Goal: Information Seeking & Learning: Learn about a topic

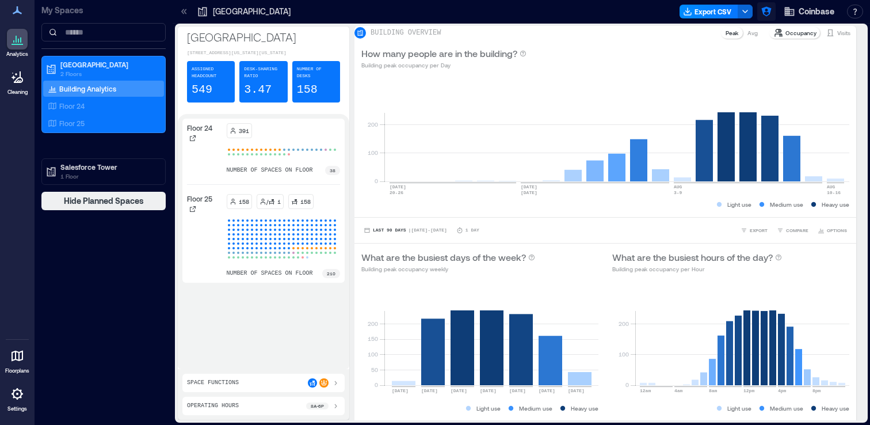
click at [768, 11] on icon "button" at bounding box center [767, 12] width 10 height 10
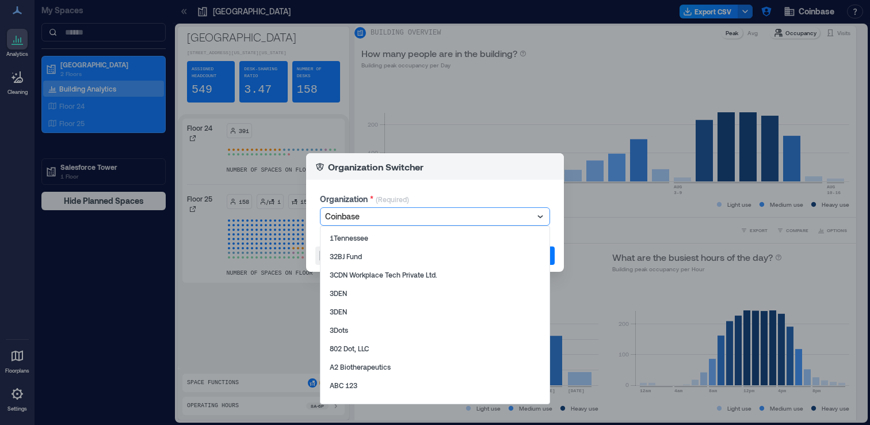
click at [402, 214] on div at bounding box center [429, 217] width 208 height 14
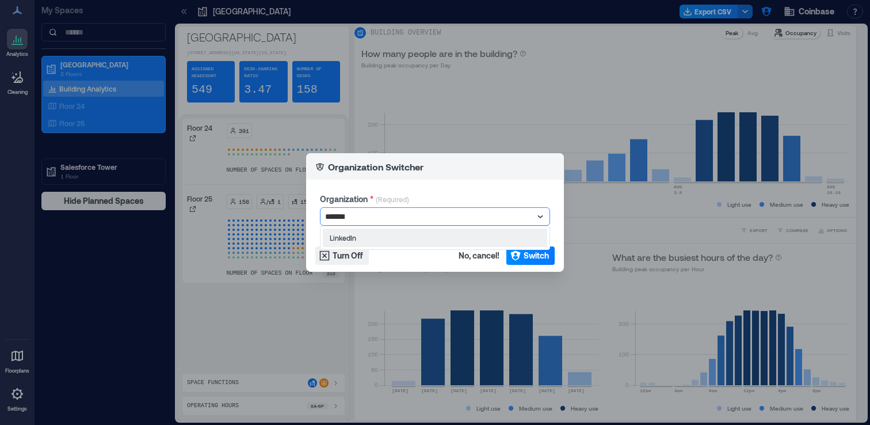
type input "********"
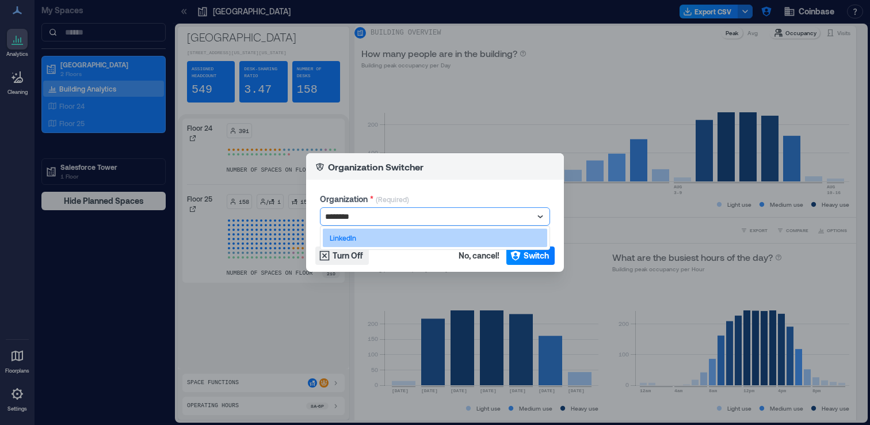
click at [403, 235] on div "LinkedIn" at bounding box center [435, 238] width 224 height 18
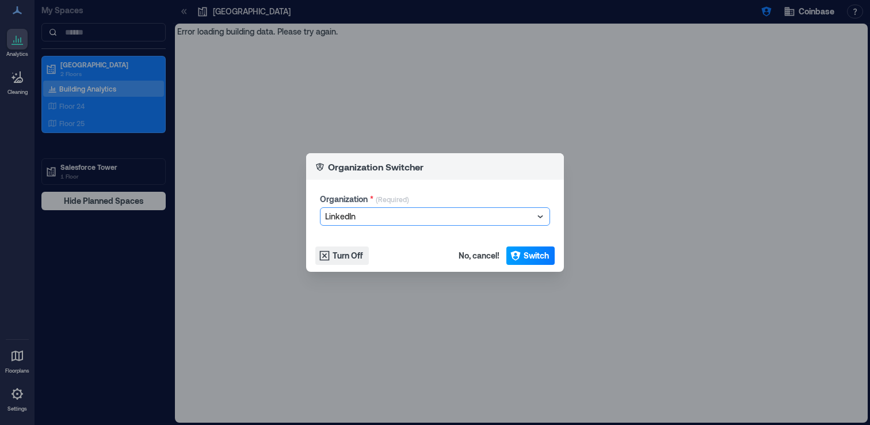
click at [541, 254] on span "Switch" at bounding box center [536, 256] width 25 height 12
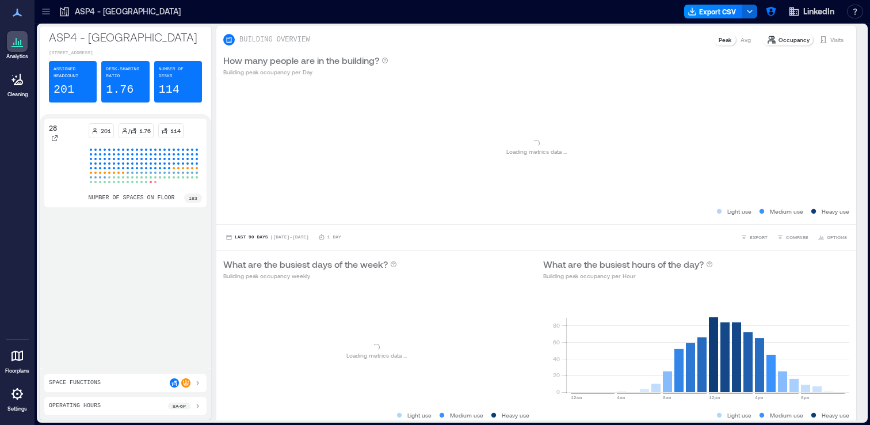
click at [52, 21] on div "ASP4 - Singapore Export CSV LinkedIn Resources API Documentation Help Center Co…" at bounding box center [453, 12] width 836 height 24
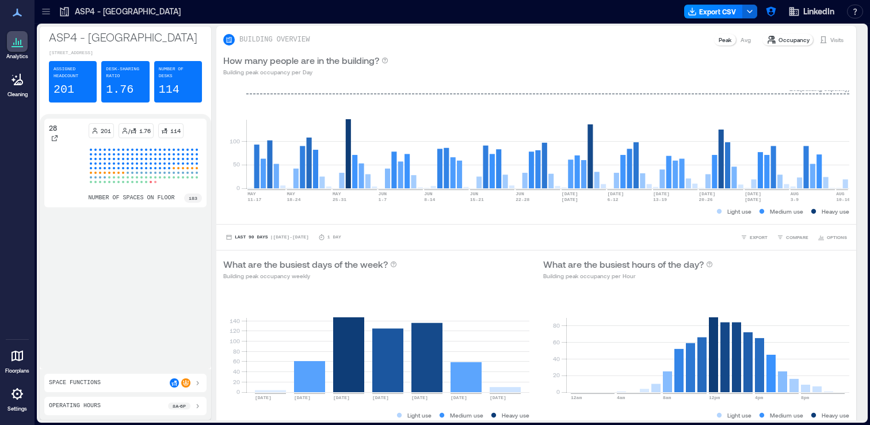
click at [45, 13] on icon at bounding box center [46, 12] width 12 height 12
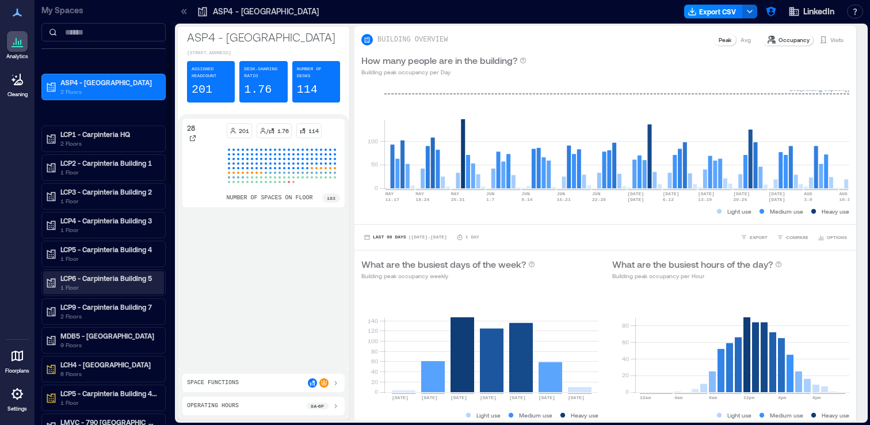
scroll to position [62, 0]
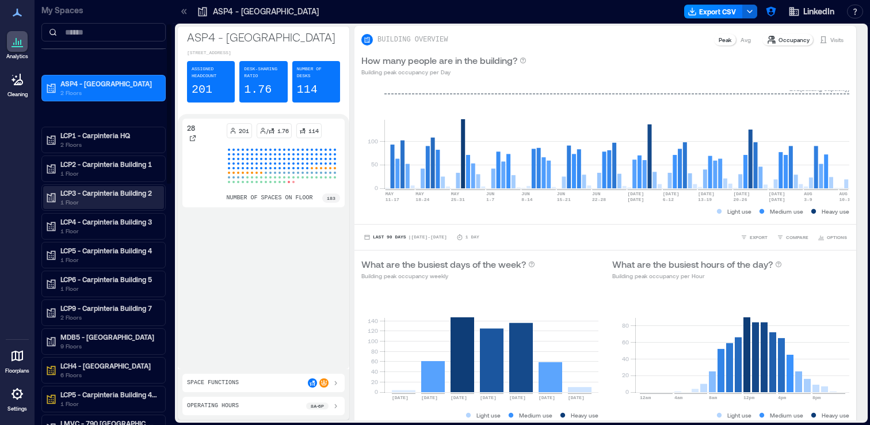
click at [127, 205] on p "1 Floor" at bounding box center [108, 201] width 97 height 9
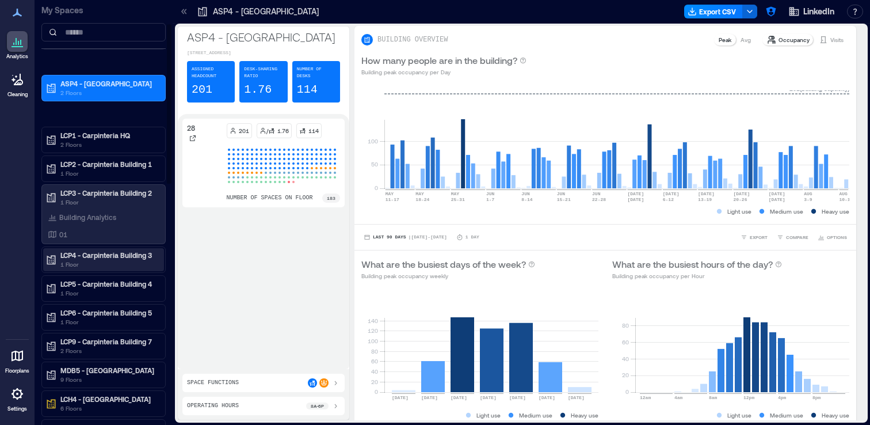
click at [117, 260] on p "1 Floor" at bounding box center [108, 264] width 97 height 9
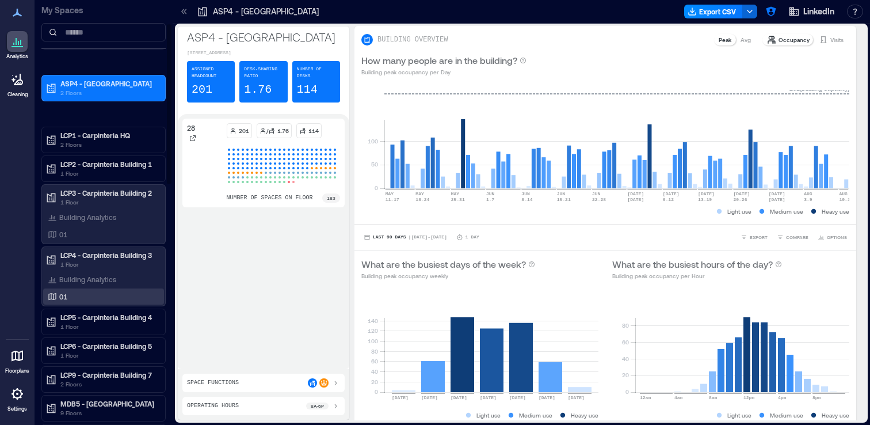
click at [121, 294] on div "01" at bounding box center [101, 297] width 112 height 12
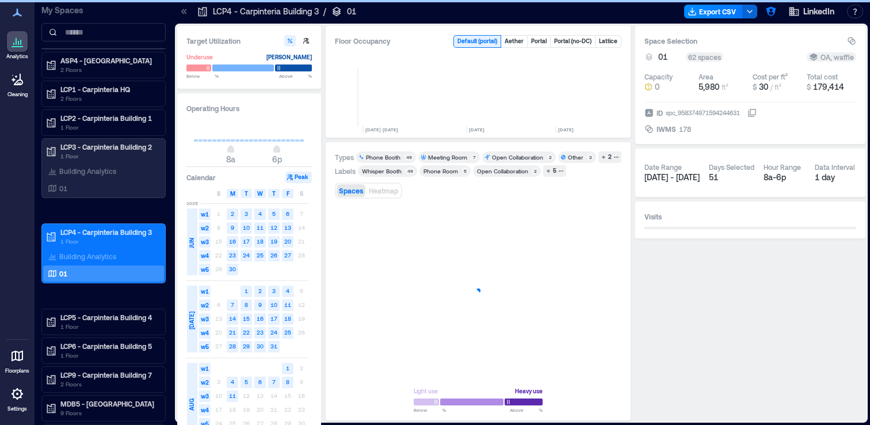
scroll to position [0, 2682]
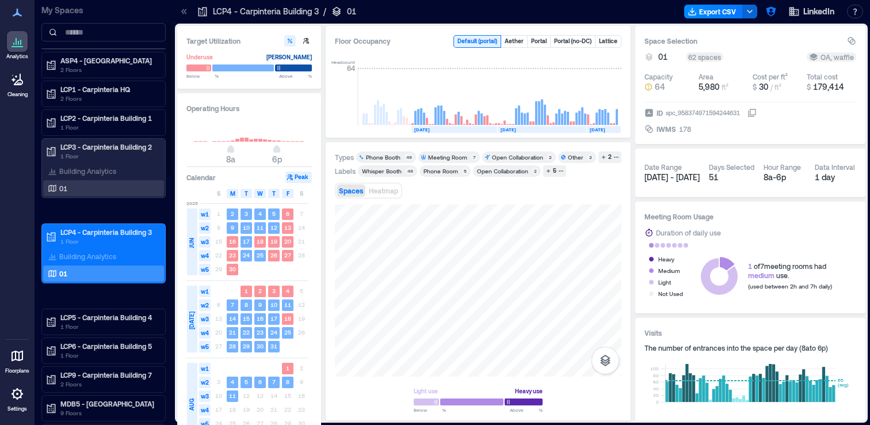
click at [106, 185] on div "01" at bounding box center [101, 188] width 112 height 12
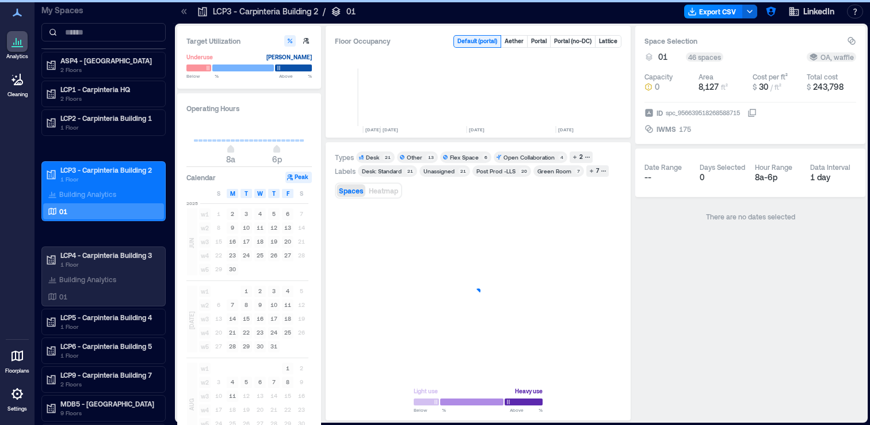
scroll to position [0, 2682]
click at [187, 14] on icon at bounding box center [184, 12] width 12 height 12
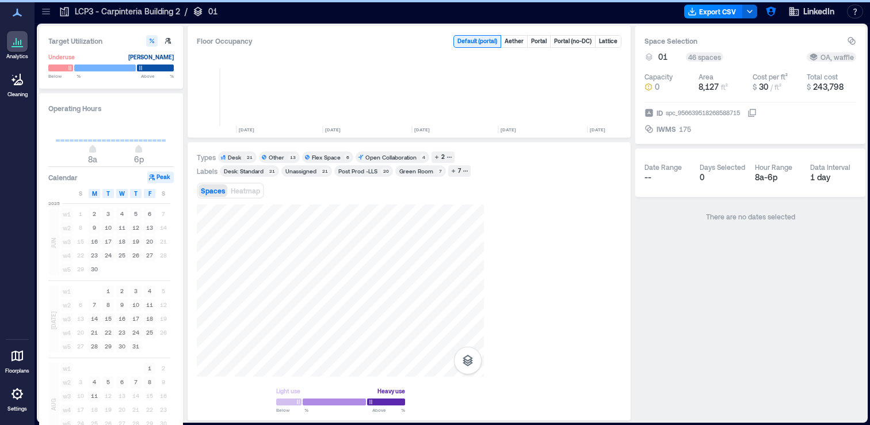
scroll to position [0, 2544]
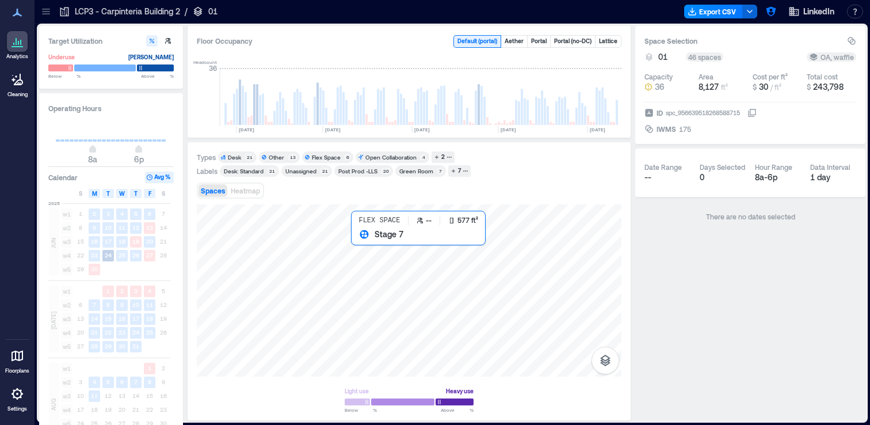
click at [367, 265] on div at bounding box center [409, 290] width 425 height 172
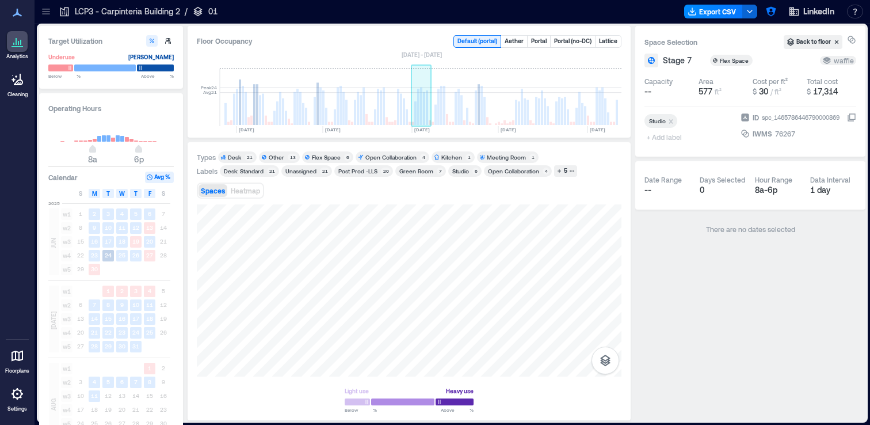
click at [414, 113] on rect at bounding box center [422, 98] width 20 height 58
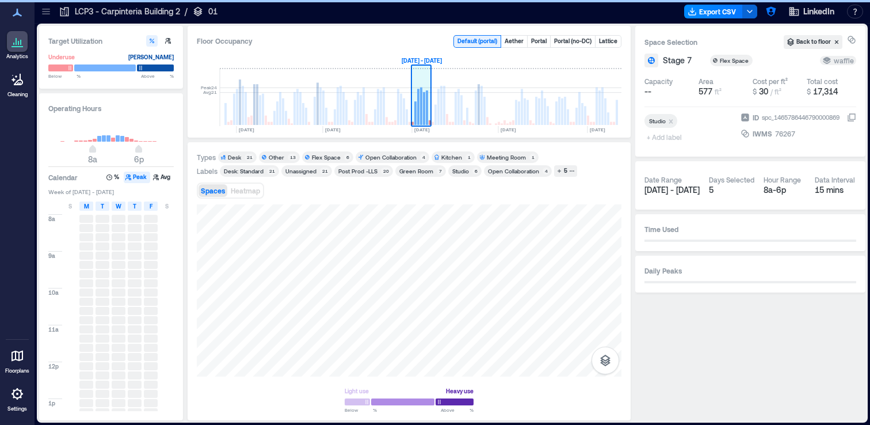
scroll to position [0, 2543]
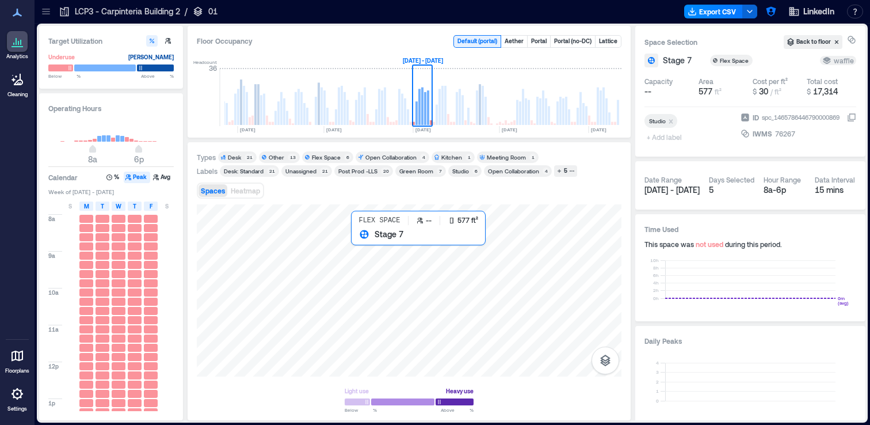
click at [380, 259] on div at bounding box center [409, 290] width 425 height 172
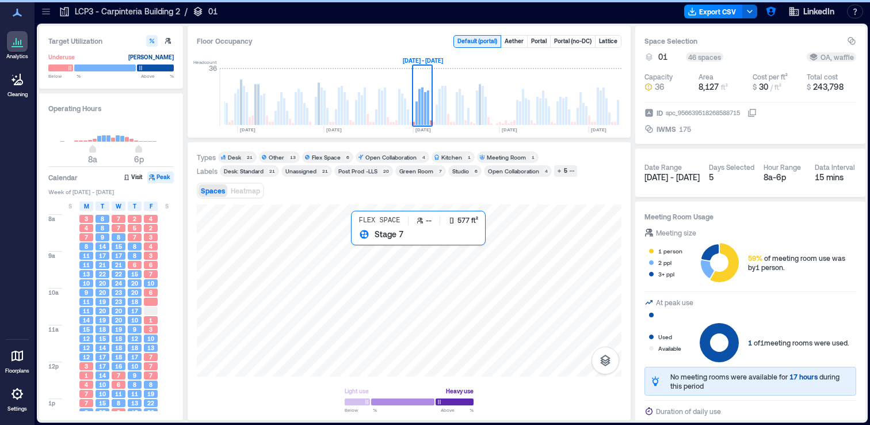
click at [380, 259] on div at bounding box center [409, 290] width 425 height 172
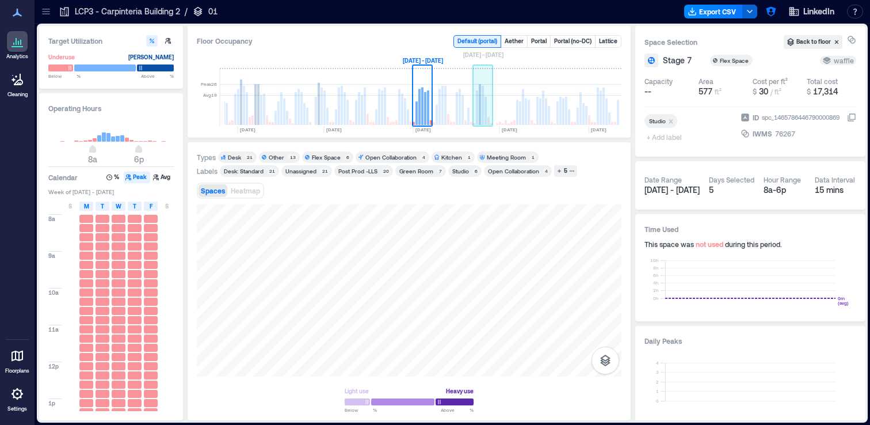
click at [480, 100] on rect at bounding box center [480, 104] width 2 height 41
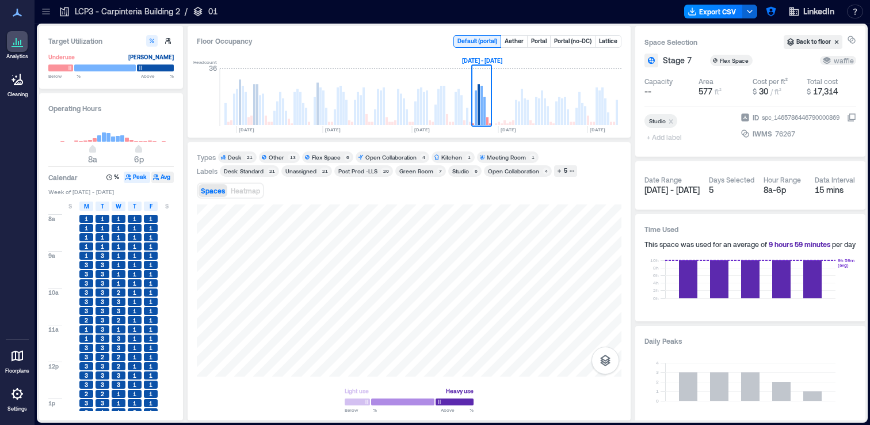
click at [164, 180] on button "Avg" at bounding box center [162, 178] width 22 height 12
click at [137, 181] on button "Peak" at bounding box center [137, 178] width 26 height 12
click at [161, 178] on button "Avg" at bounding box center [162, 178] width 22 height 12
click at [131, 175] on icon "button" at bounding box center [128, 177] width 7 height 7
click at [505, 124] on rect at bounding box center [505, 122] width 2 height 5
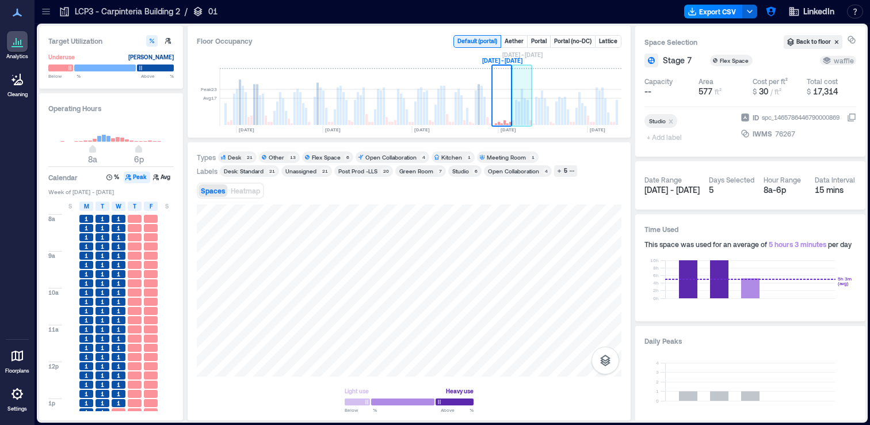
click at [525, 105] on rect at bounding box center [525, 111] width 2 height 26
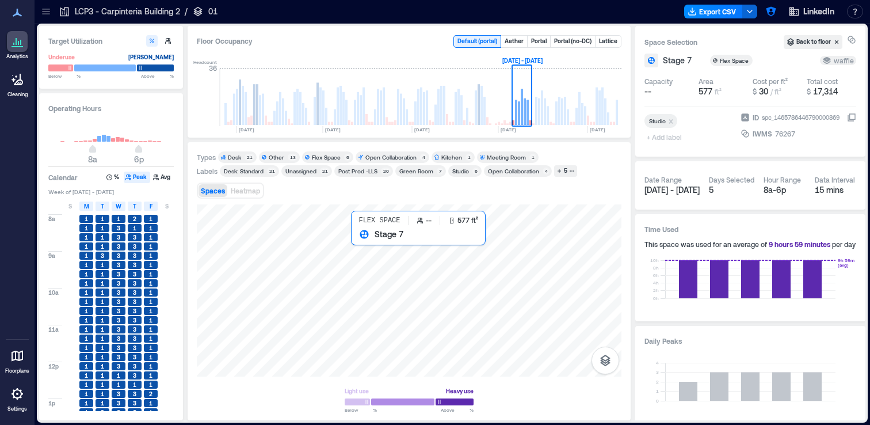
click at [380, 253] on div at bounding box center [409, 290] width 425 height 172
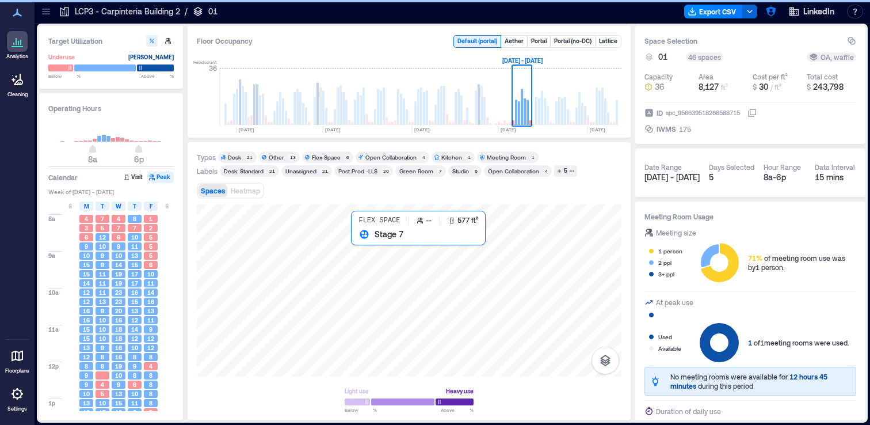
click at [380, 253] on div at bounding box center [409, 290] width 425 height 172
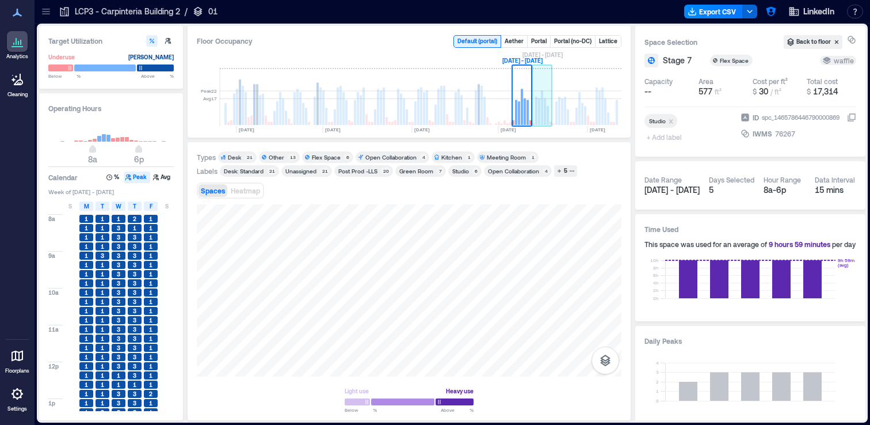
click at [546, 105] on rect at bounding box center [545, 111] width 2 height 26
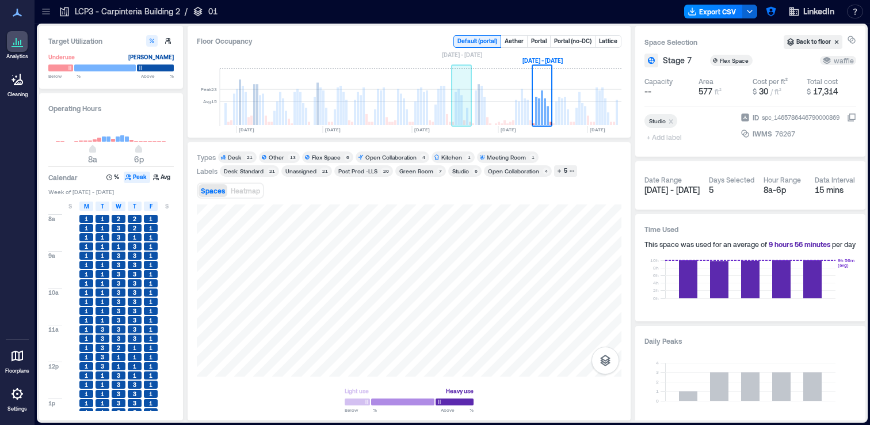
click at [461, 110] on rect at bounding box center [462, 110] width 2 height 30
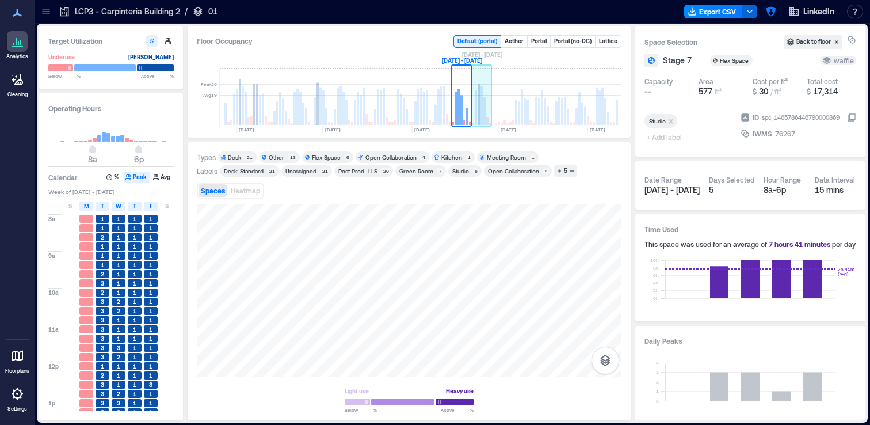
click at [479, 105] on rect at bounding box center [479, 104] width 2 height 41
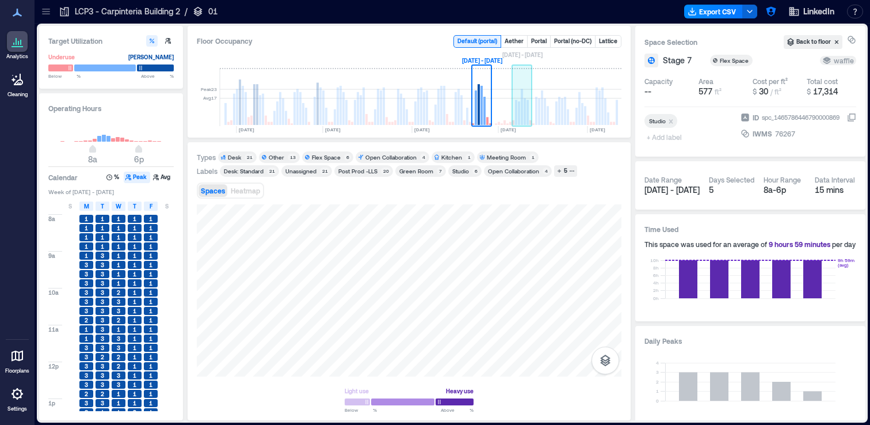
click at [527, 111] on rect at bounding box center [528, 112] width 2 height 25
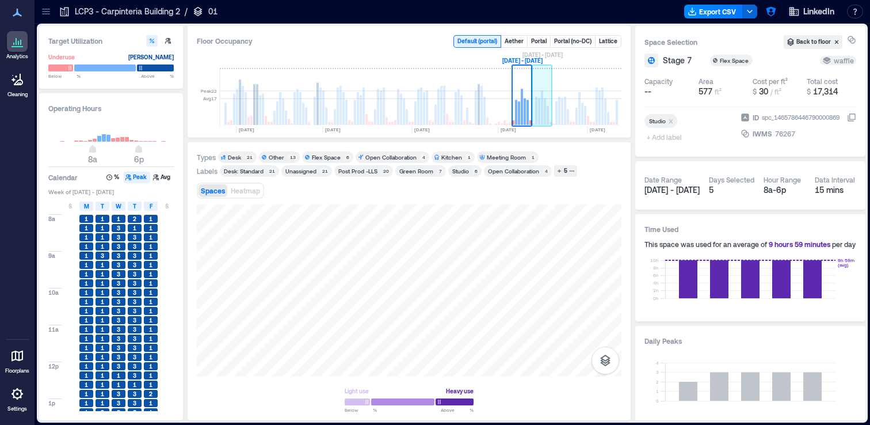
click at [549, 113] on rect at bounding box center [548, 115] width 2 height 19
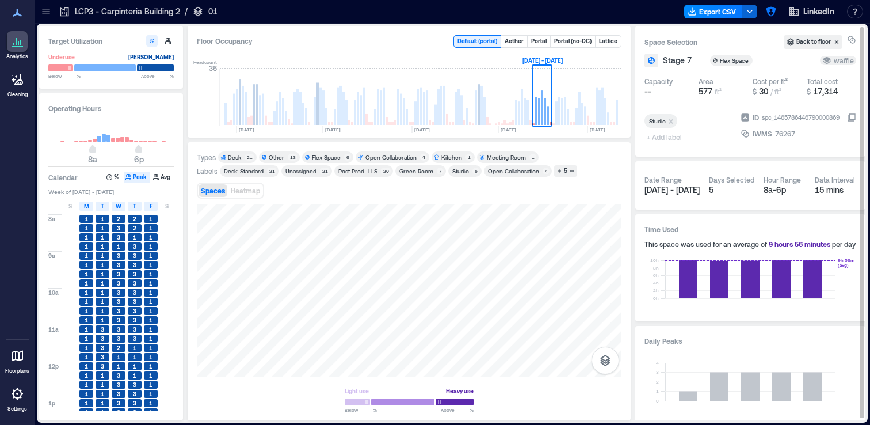
scroll to position [0, 2544]
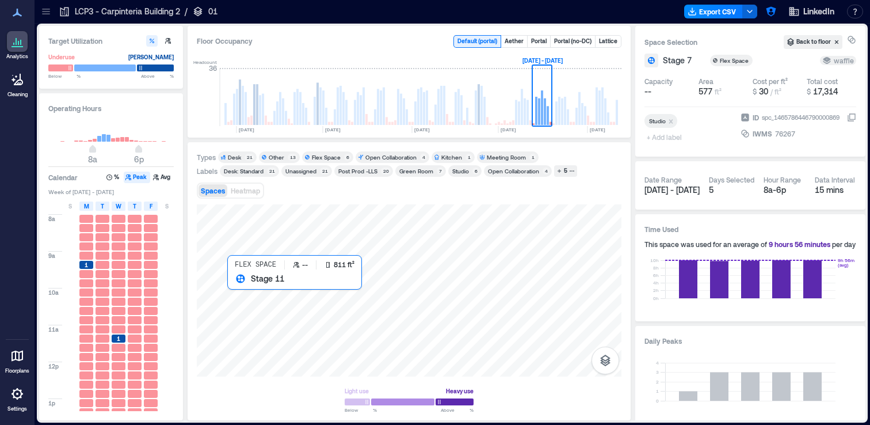
click at [253, 303] on div at bounding box center [409, 290] width 425 height 172
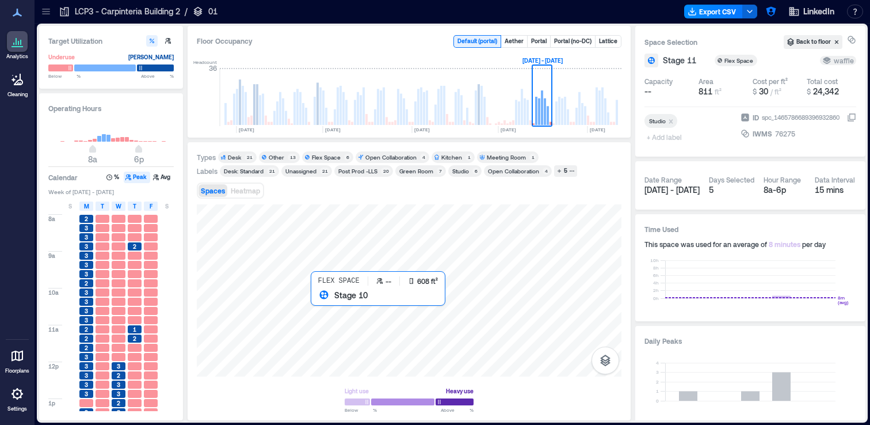
click at [334, 322] on div at bounding box center [409, 290] width 425 height 172
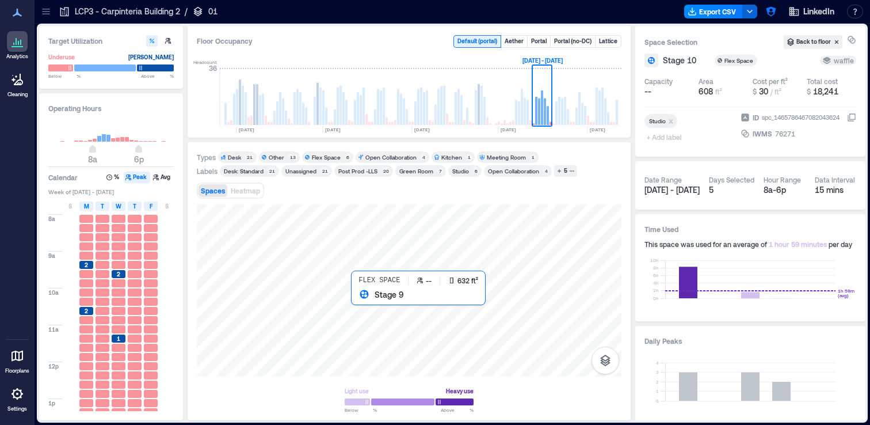
click at [382, 321] on div at bounding box center [409, 290] width 425 height 172
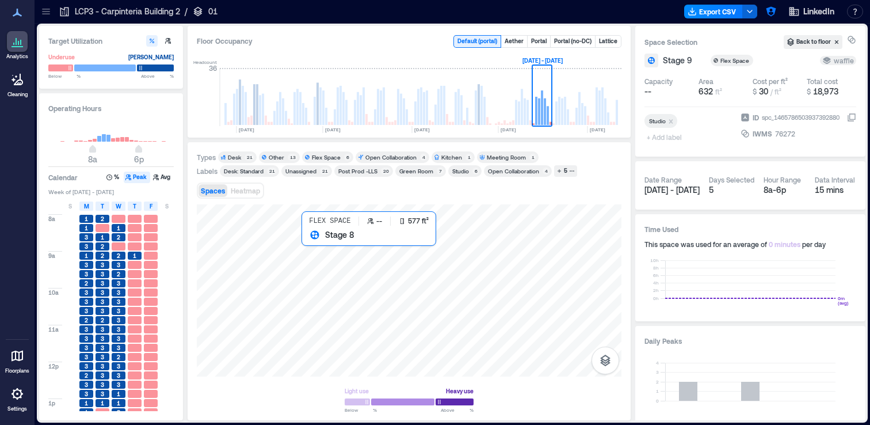
click at [303, 256] on div at bounding box center [409, 290] width 425 height 172
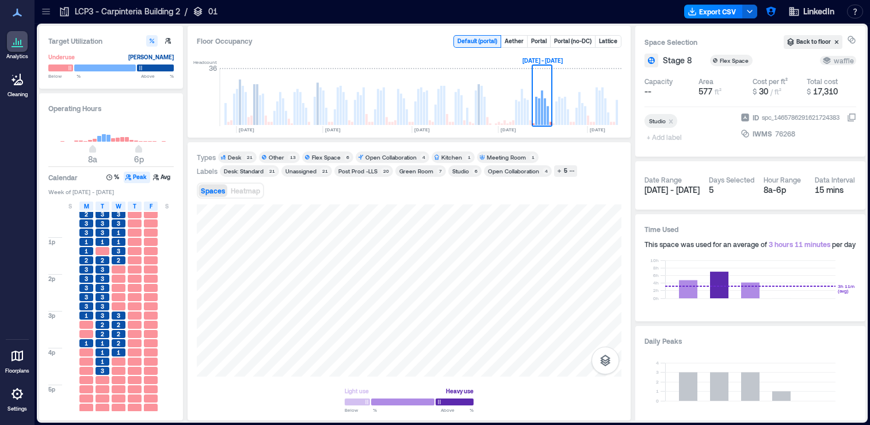
scroll to position [172, 0]
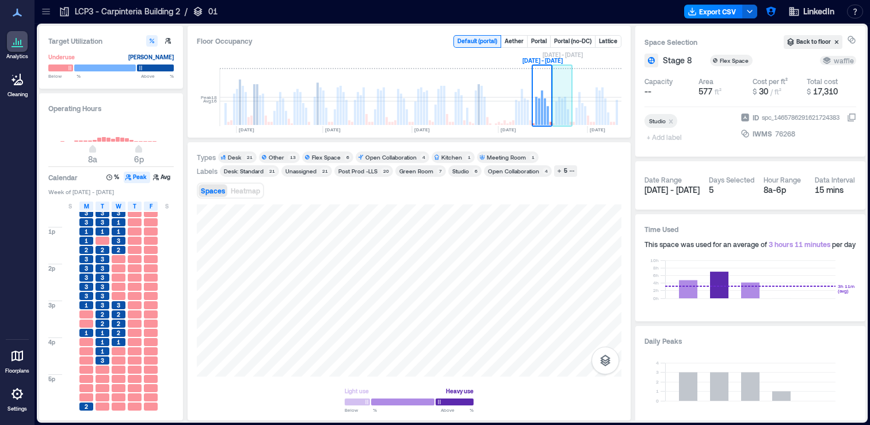
click at [569, 104] on rect at bounding box center [563, 98] width 20 height 58
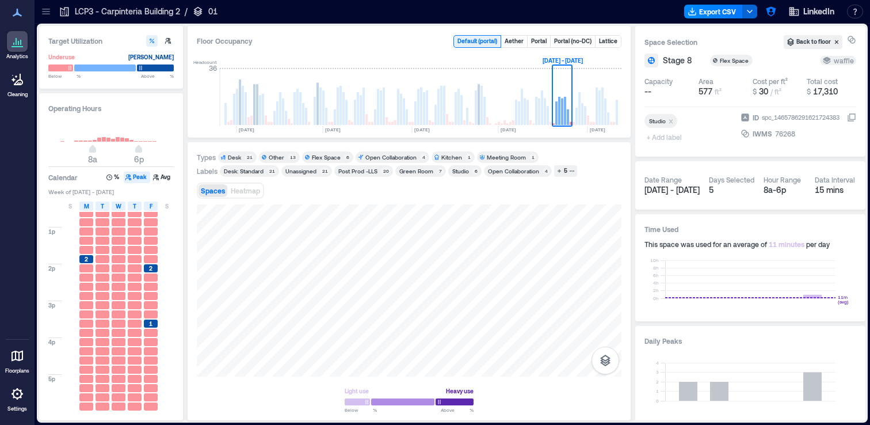
scroll to position [0, 2544]
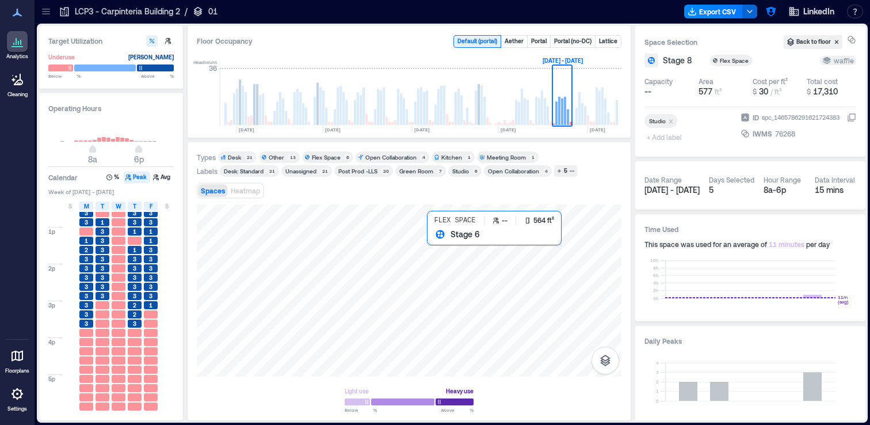
click at [440, 250] on div at bounding box center [409, 290] width 425 height 172
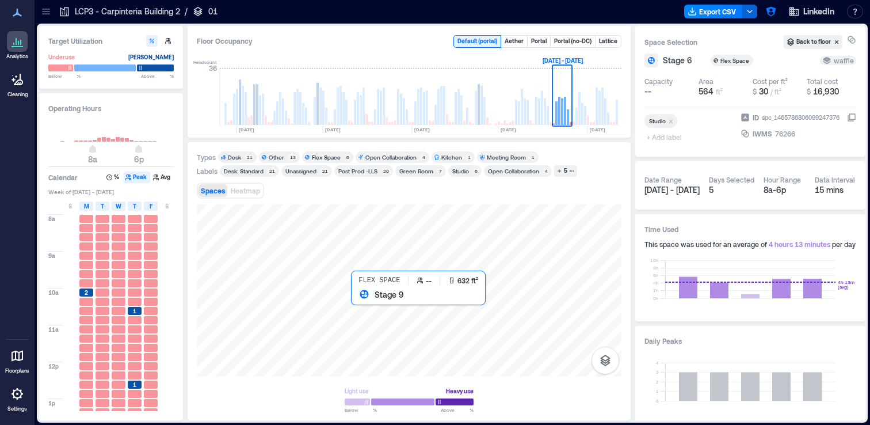
click at [368, 311] on div at bounding box center [409, 290] width 425 height 172
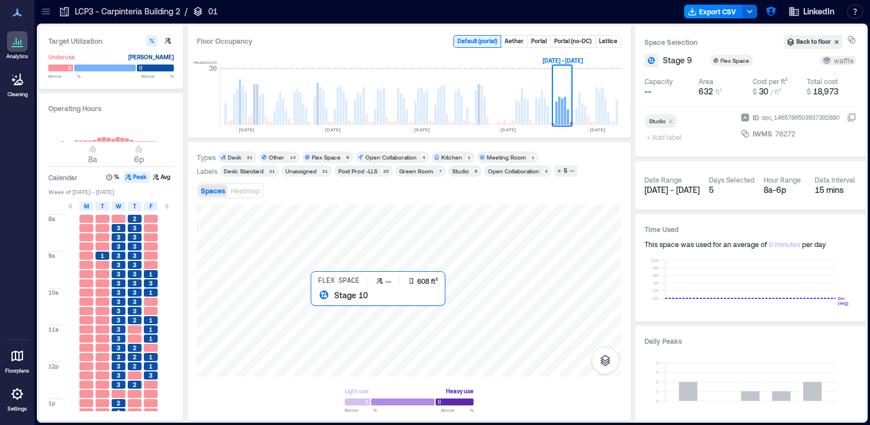
click at [324, 322] on div at bounding box center [409, 290] width 425 height 172
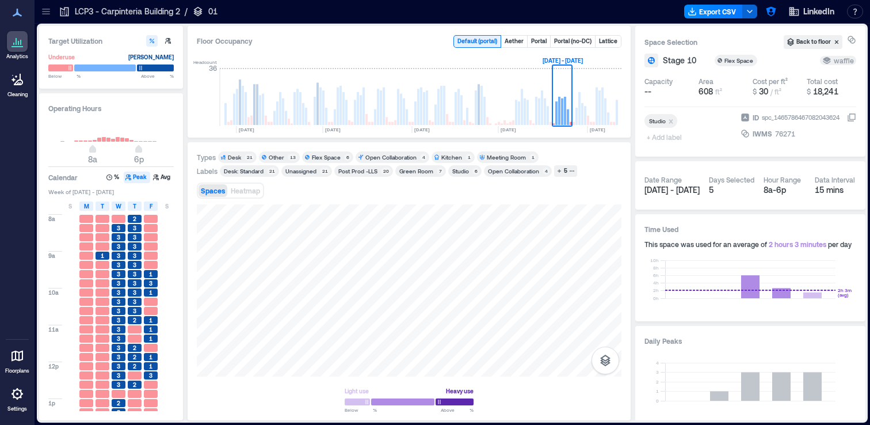
click at [41, 17] on div at bounding box center [46, 11] width 18 height 18
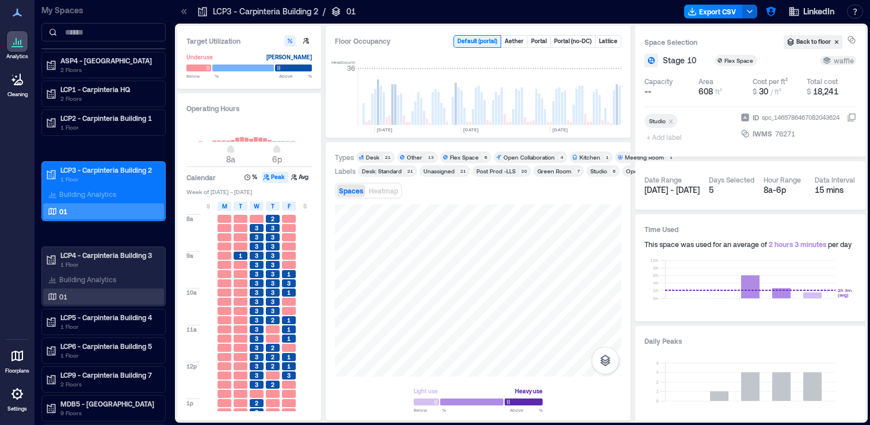
click at [130, 300] on div "01" at bounding box center [101, 297] width 112 height 12
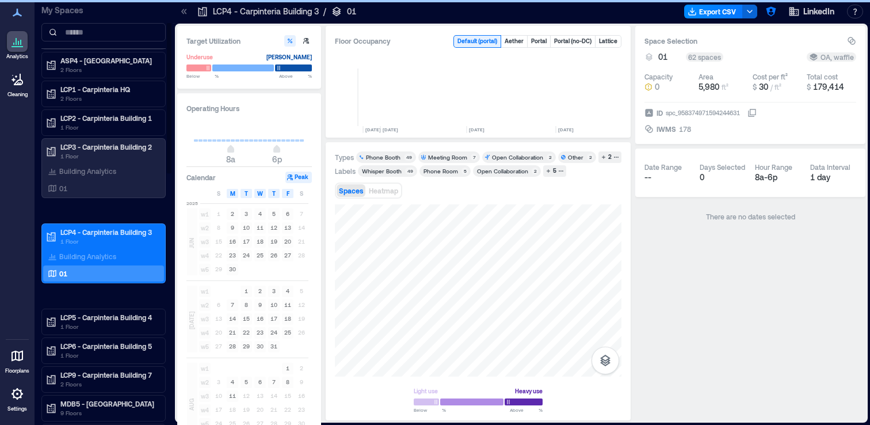
scroll to position [0, 2682]
click at [125, 323] on p "1 Floor" at bounding box center [108, 326] width 97 height 9
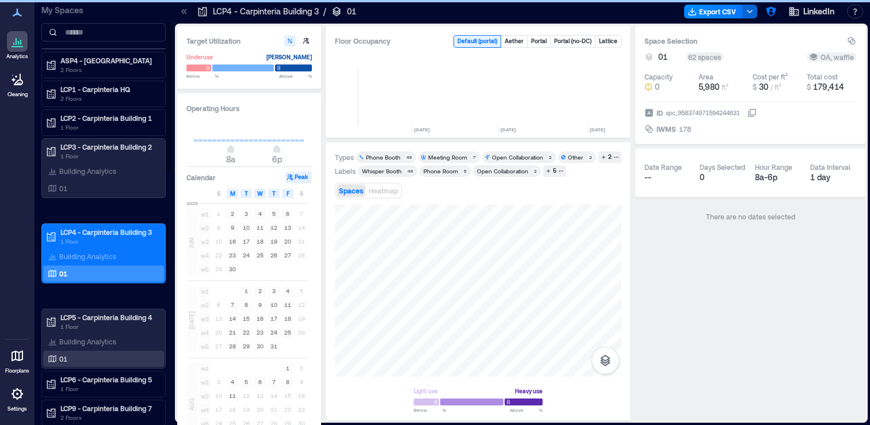
click at [96, 358] on div "01" at bounding box center [101, 359] width 112 height 12
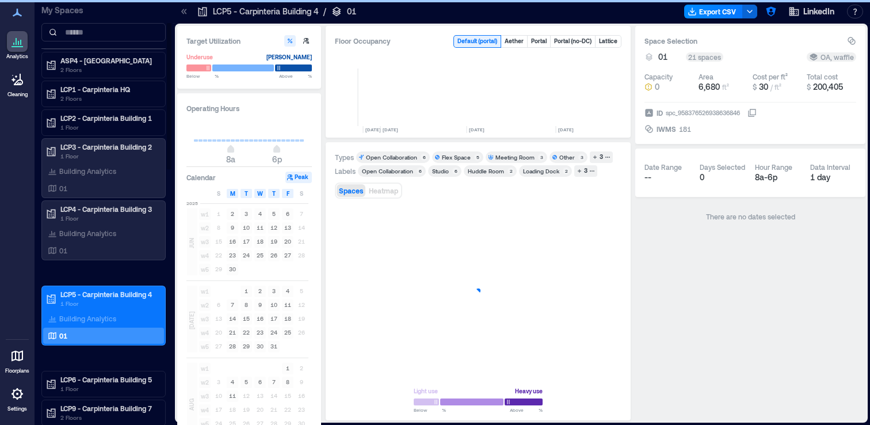
scroll to position [0, 2682]
click at [182, 12] on icon at bounding box center [184, 12] width 12 height 12
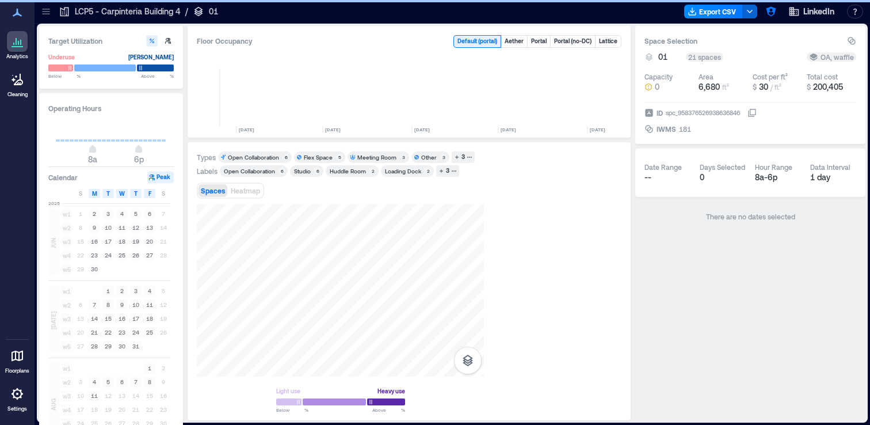
scroll to position [0, 2544]
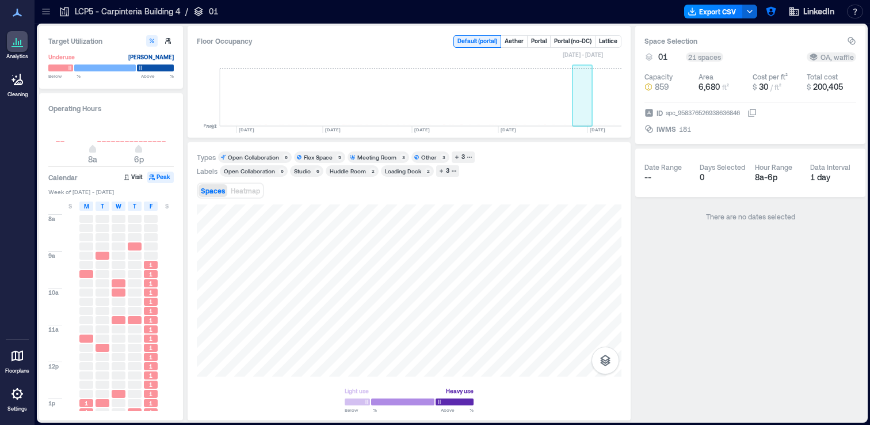
click at [583, 116] on rect at bounding box center [583, 98] width 20 height 58
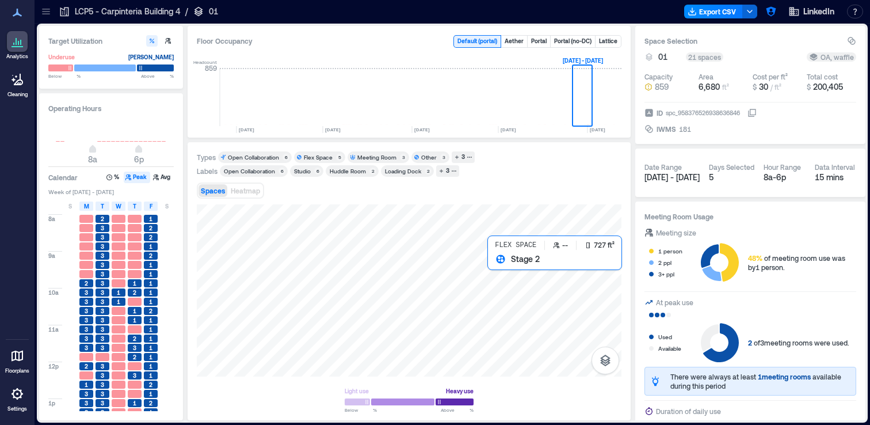
click at [512, 288] on div at bounding box center [409, 290] width 425 height 172
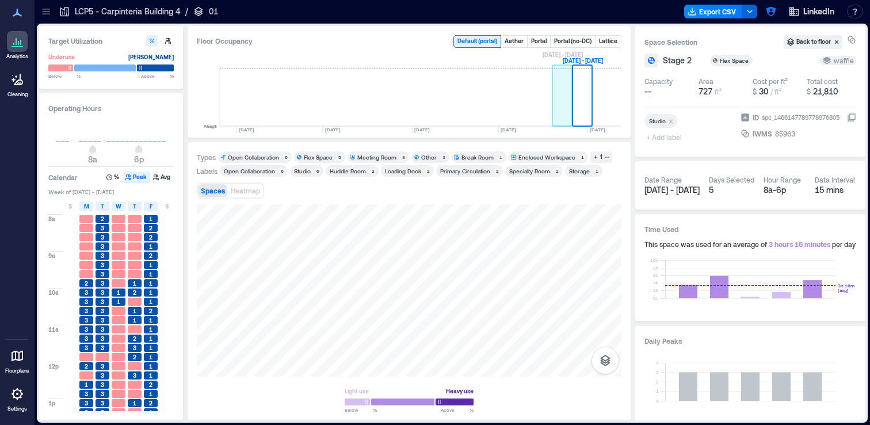
click at [557, 86] on rect at bounding box center [563, 98] width 20 height 58
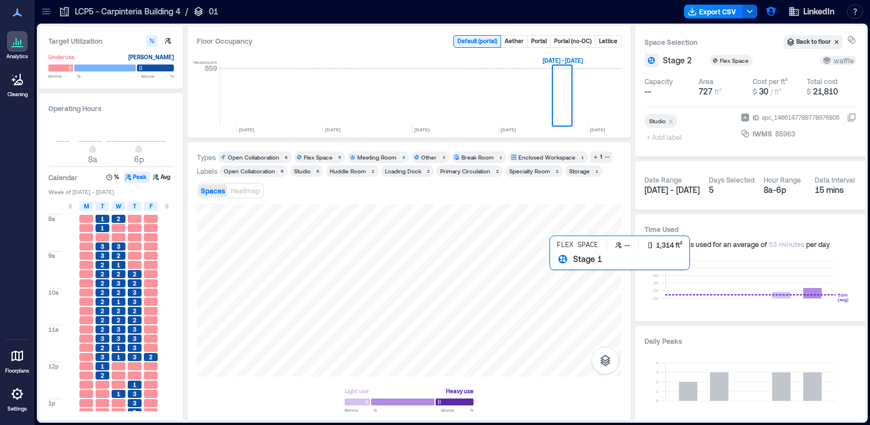
click at [577, 302] on div at bounding box center [409, 290] width 425 height 172
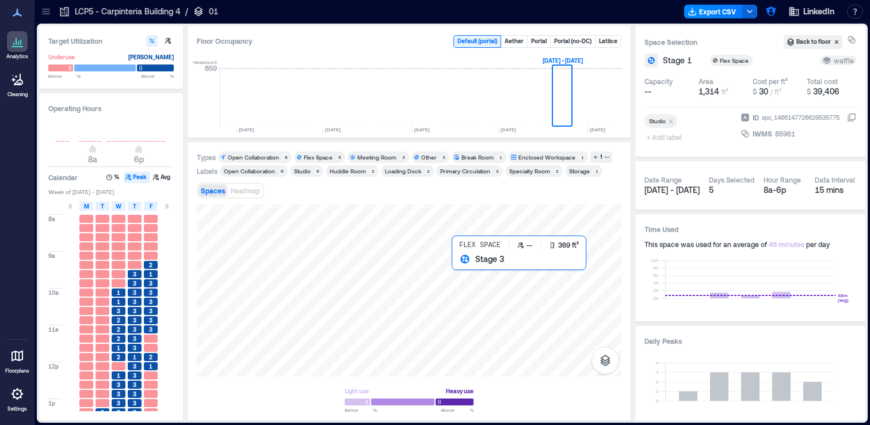
click at [465, 271] on div at bounding box center [409, 290] width 425 height 172
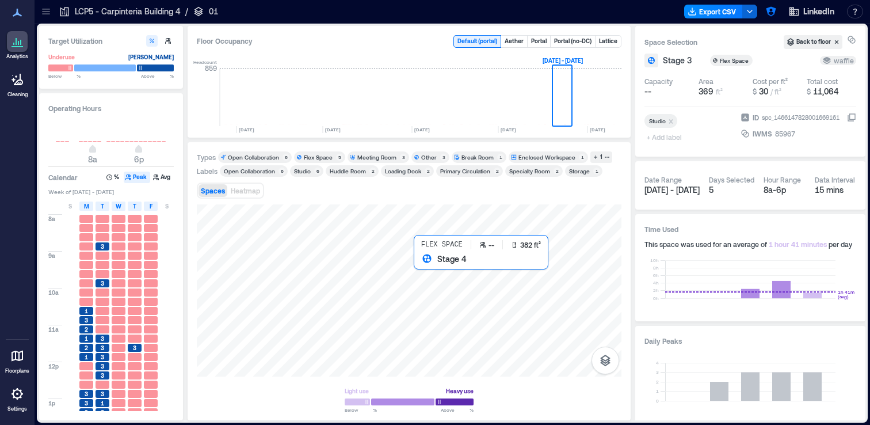
click at [432, 272] on div at bounding box center [409, 290] width 425 height 172
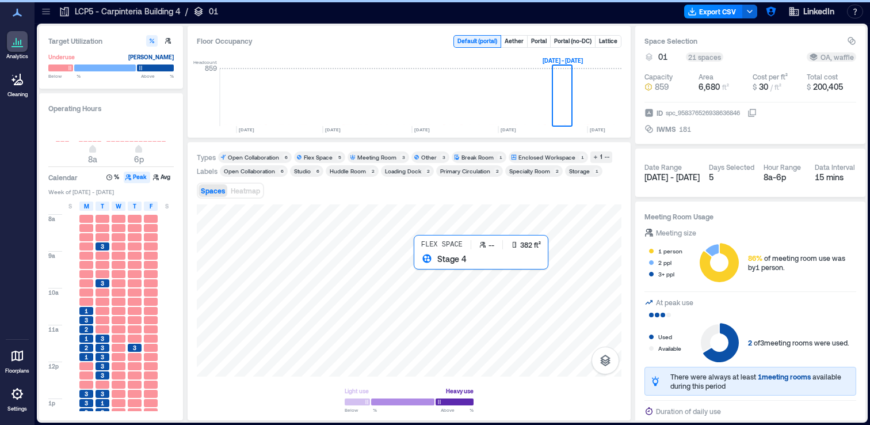
click at [427, 269] on div at bounding box center [409, 290] width 425 height 172
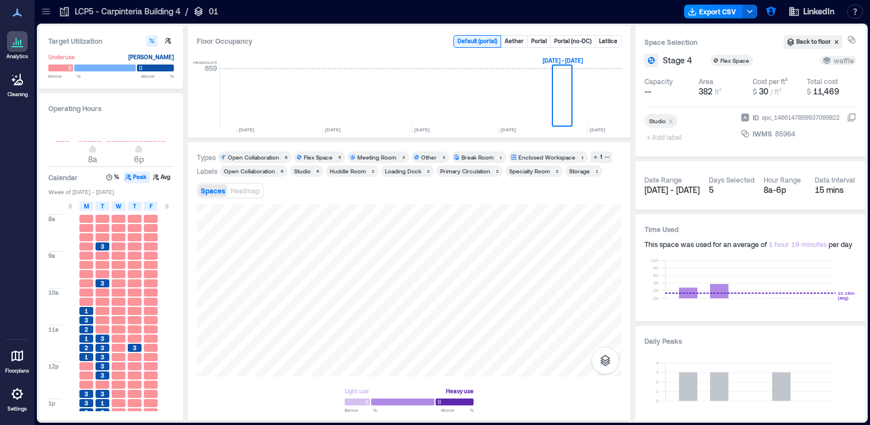
click at [44, 21] on div "LCP5 - Carpinteria Building 4 / 01 Export CSV LinkedIn Resources API Documentat…" at bounding box center [453, 12] width 836 height 24
click at [44, 16] on icon at bounding box center [46, 12] width 12 height 12
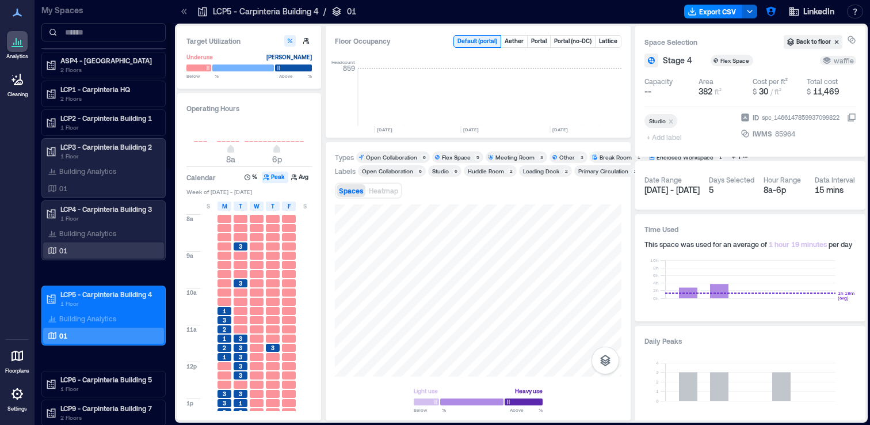
click at [93, 248] on div "01" at bounding box center [101, 251] width 112 height 12
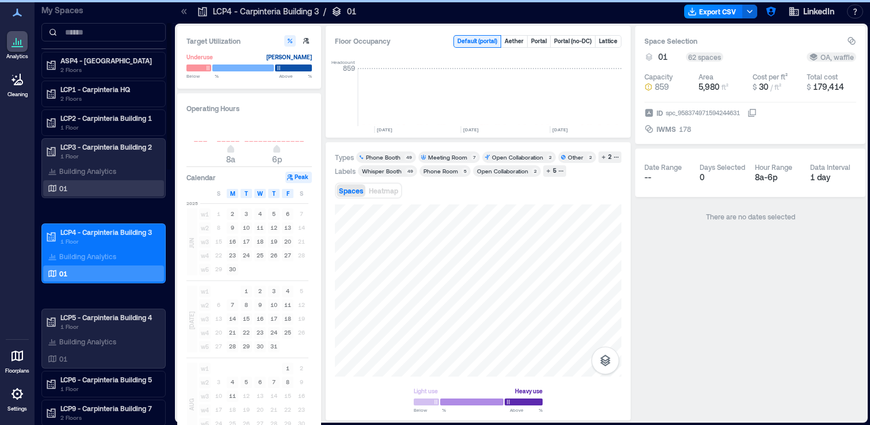
click at [86, 186] on div "01" at bounding box center [101, 188] width 112 height 12
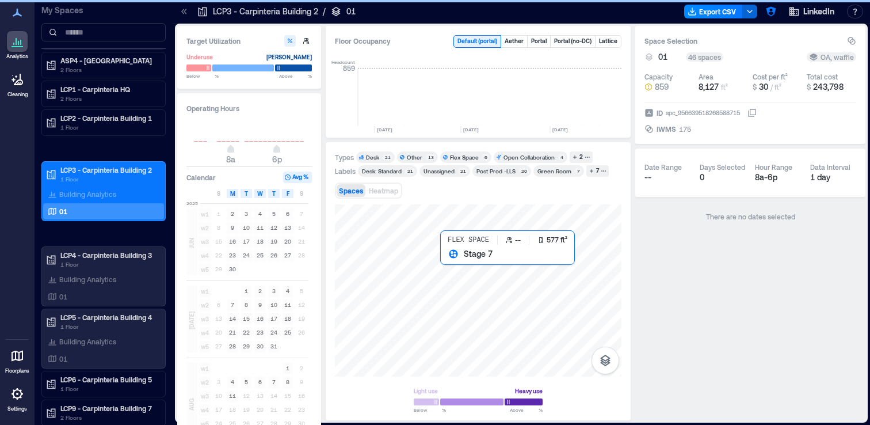
click at [462, 271] on div at bounding box center [478, 290] width 287 height 172
